Goal: Navigation & Orientation: Find specific page/section

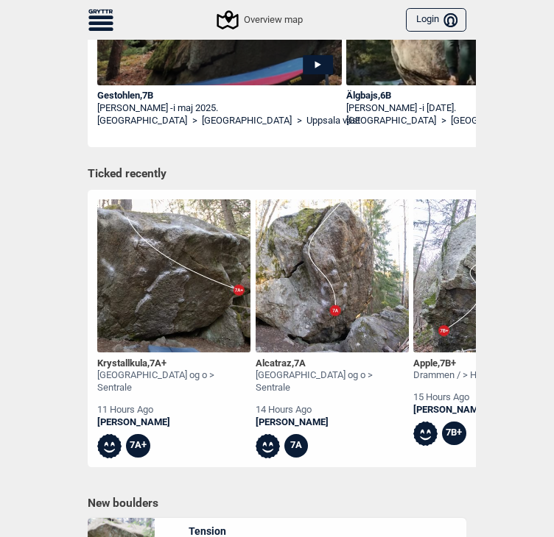
scroll to position [409, 0]
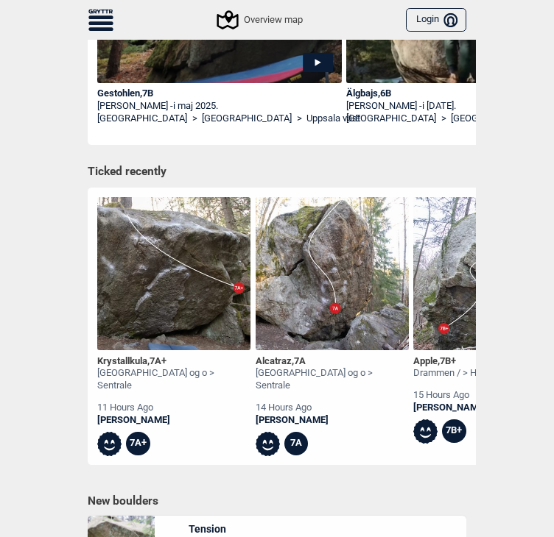
click at [286, 363] on div "Alcatraz , 7A" at bounding box center [331, 362] width 153 height 13
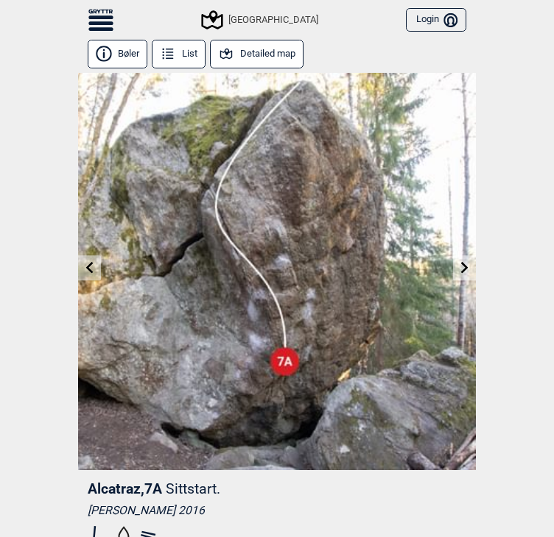
click at [462, 263] on icon at bounding box center [465, 267] width 12 height 12
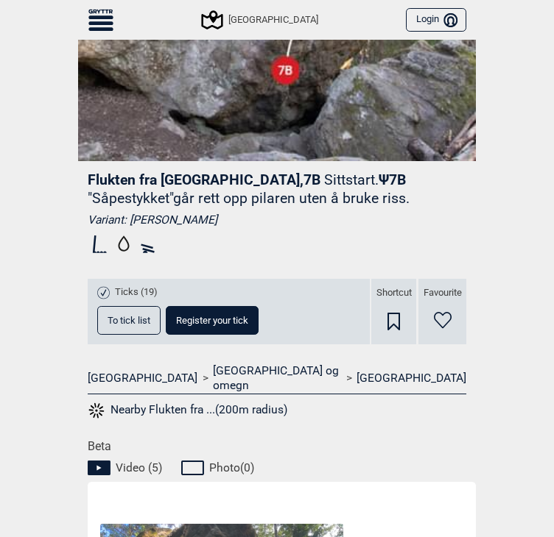
scroll to position [284, 0]
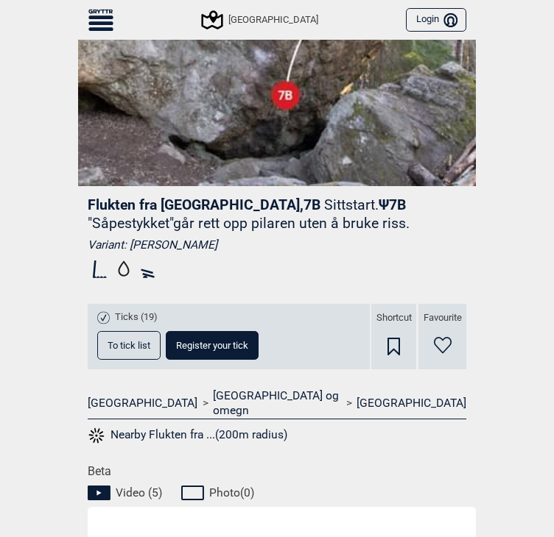
click at [145, 341] on span "To tick list" at bounding box center [128, 346] width 43 height 10
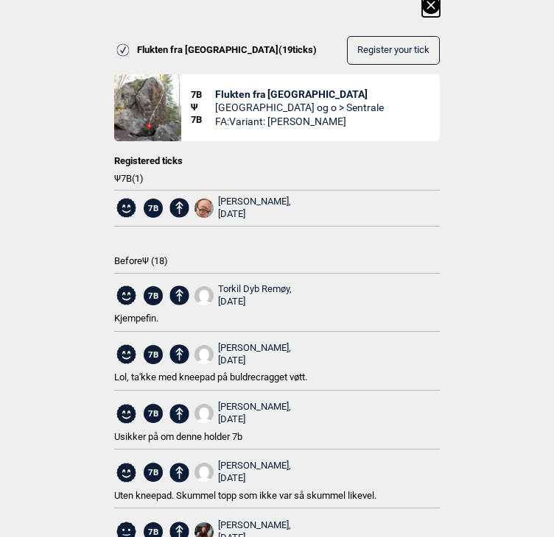
scroll to position [14, 0]
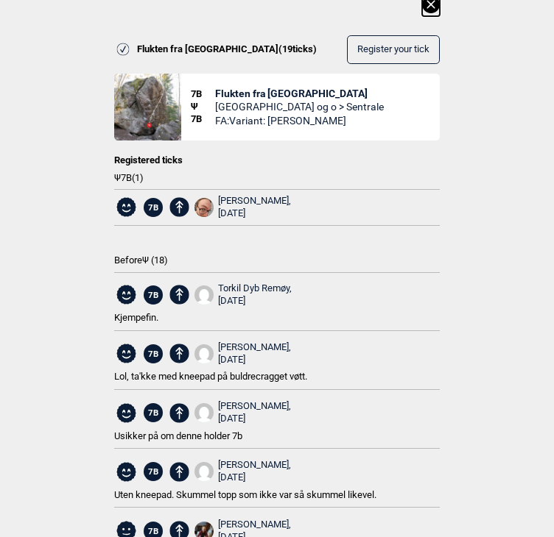
drag, startPoint x: 141, startPoint y: 176, endPoint x: -1, endPoint y: 158, distance: 143.2
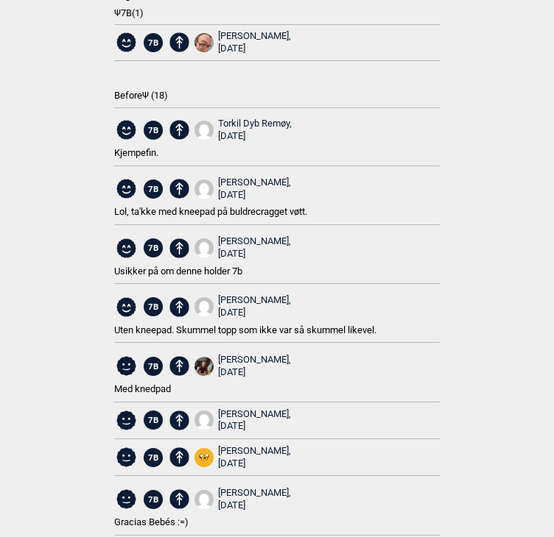
scroll to position [0, 0]
